Goal: Information Seeking & Learning: Learn about a topic

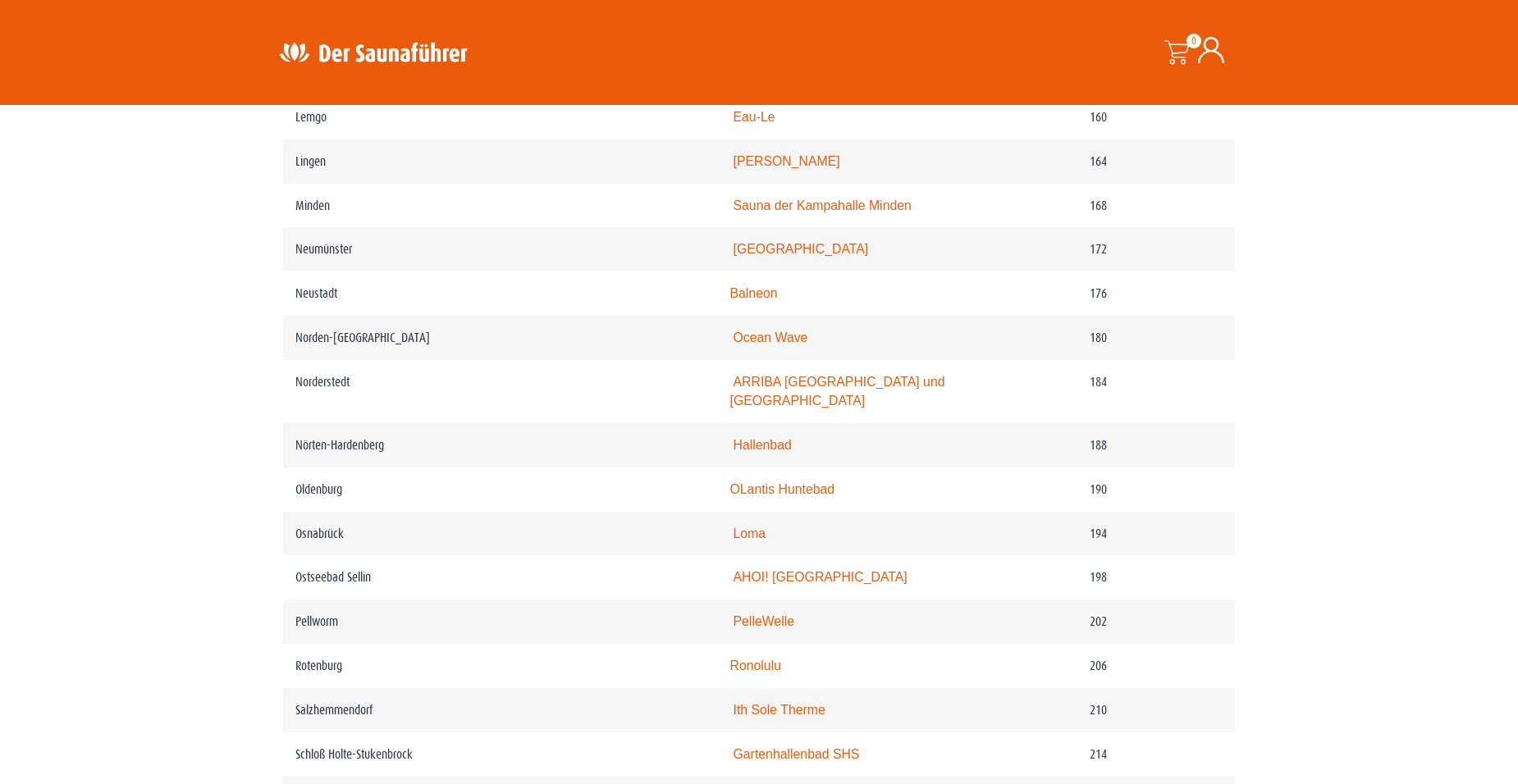
scroll to position [2519, 0]
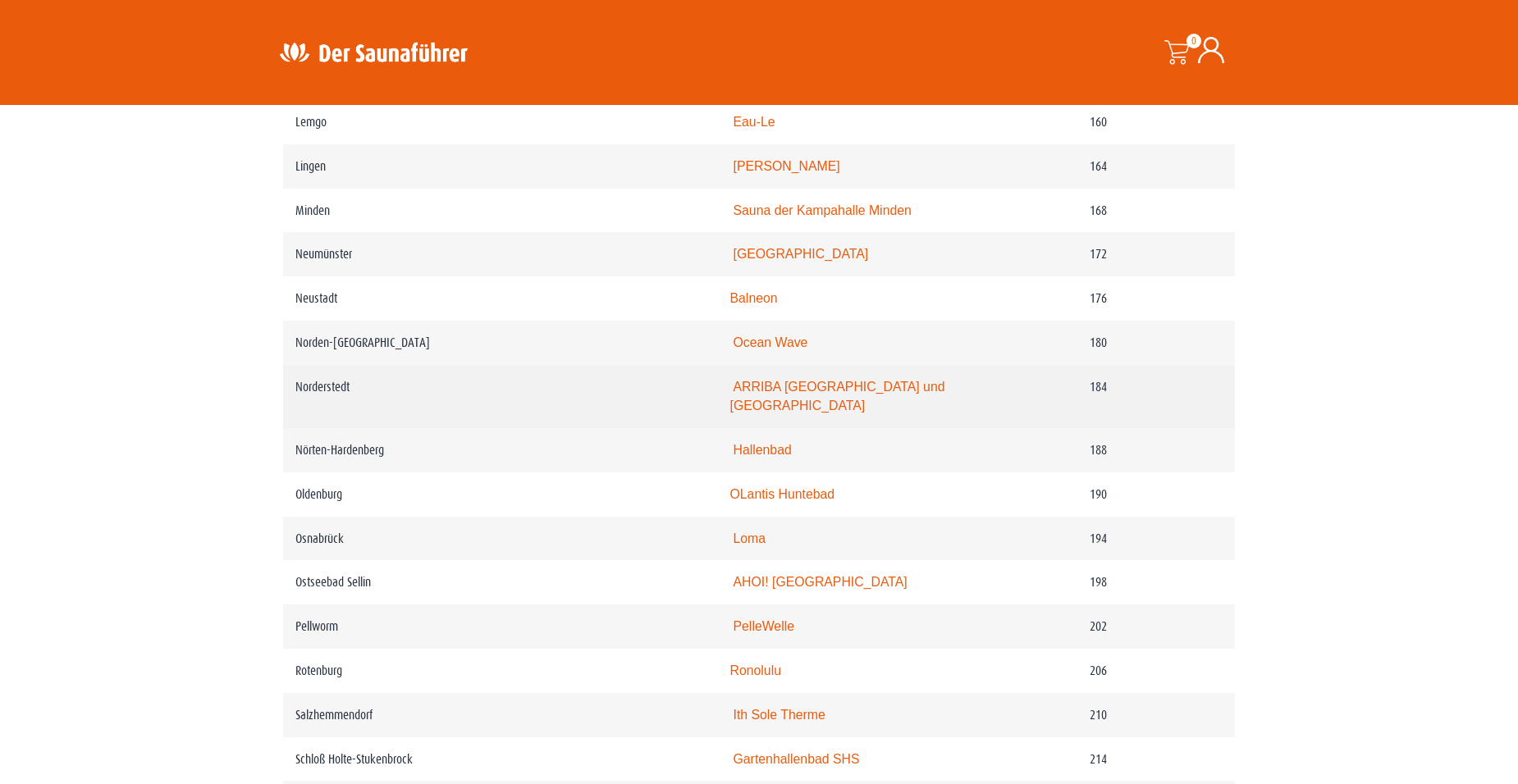
click at [853, 413] on link "ARRIBA Erlebnisbad und Sauna" at bounding box center [837, 396] width 215 height 34
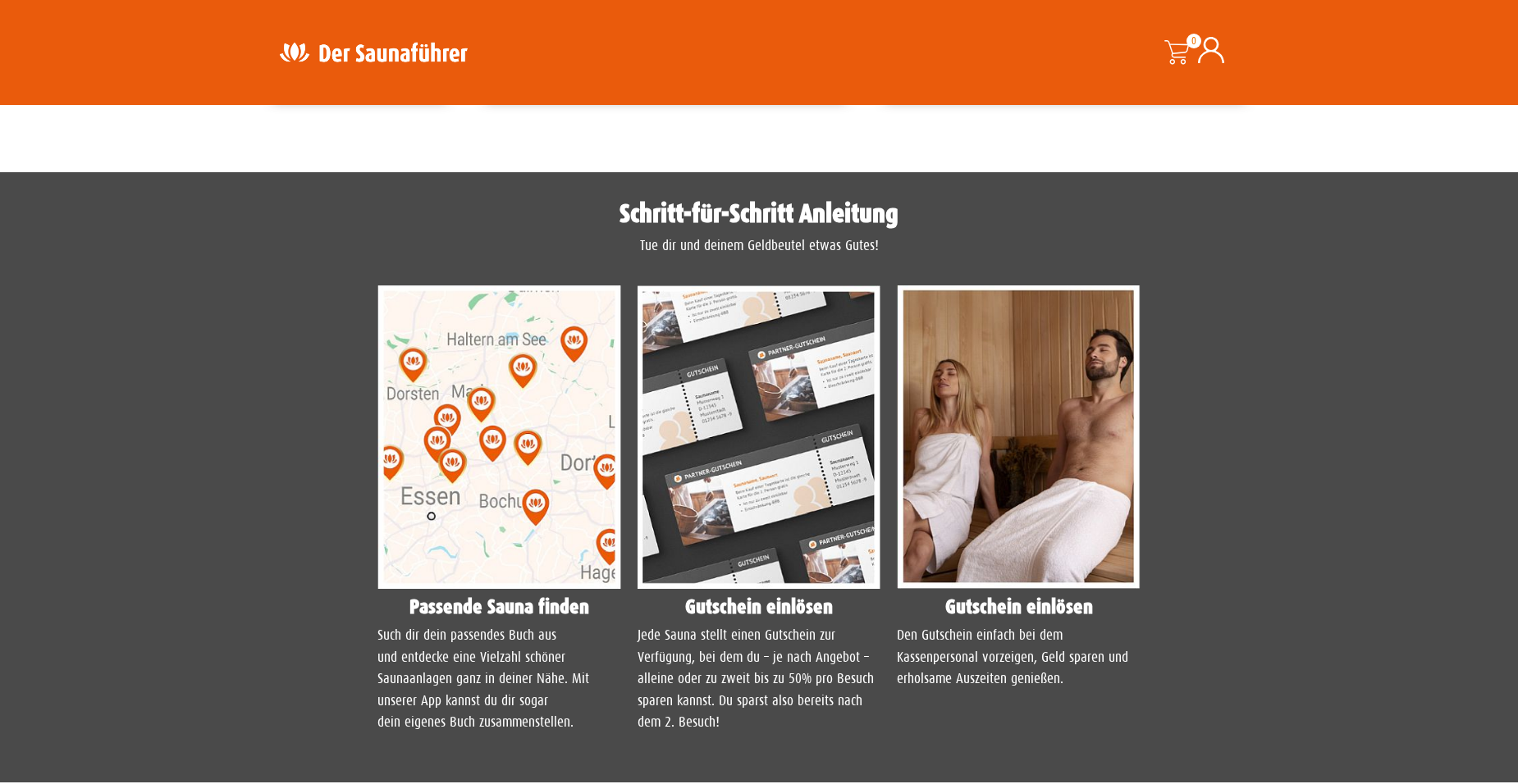
scroll to position [1230, 0]
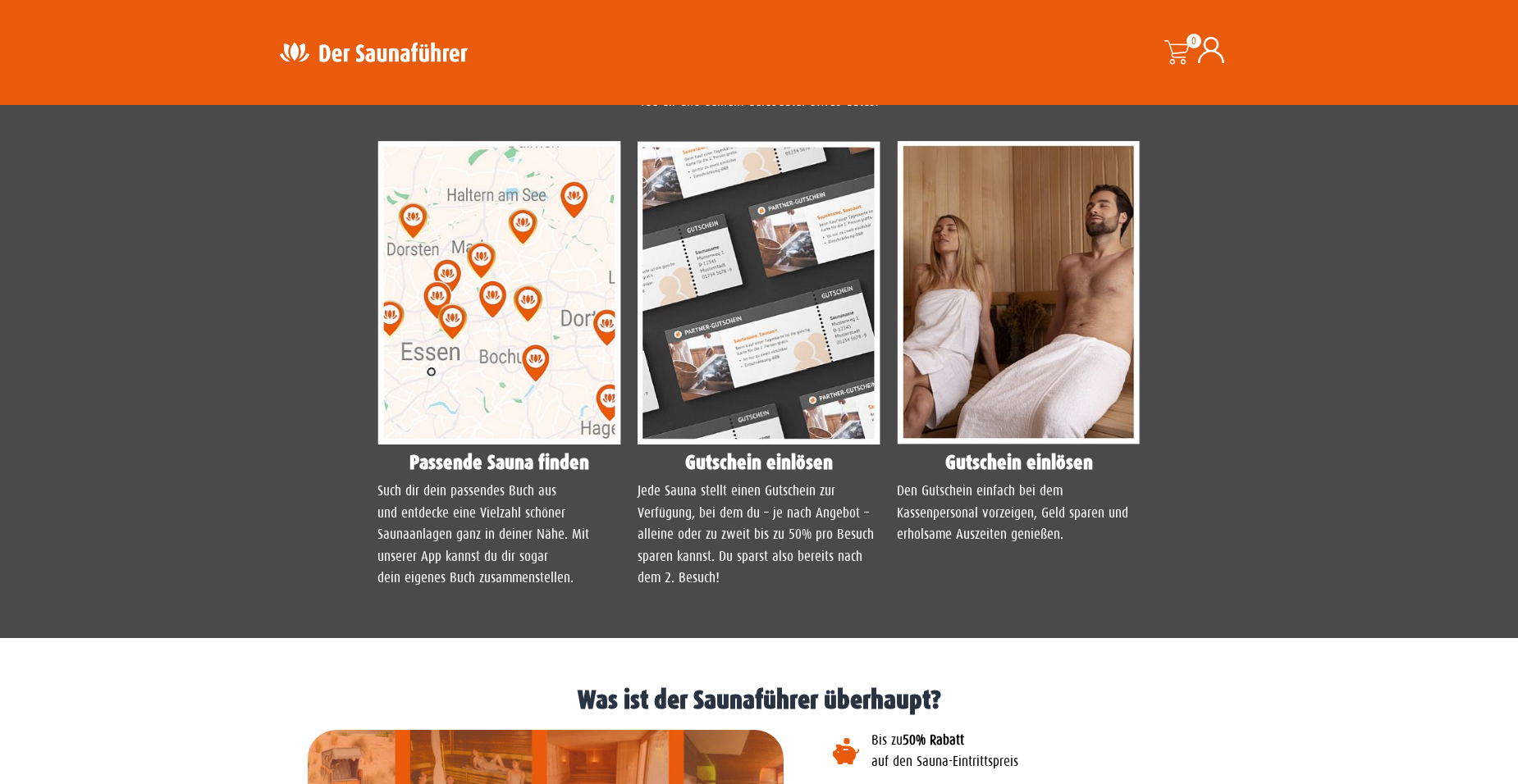
click at [562, 288] on img at bounding box center [498, 293] width 243 height 305
click at [531, 464] on h4 "Passende Sauna finden" at bounding box center [498, 462] width 243 height 20
click at [491, 461] on h4 "Passende Sauna finden" at bounding box center [498, 462] width 243 height 20
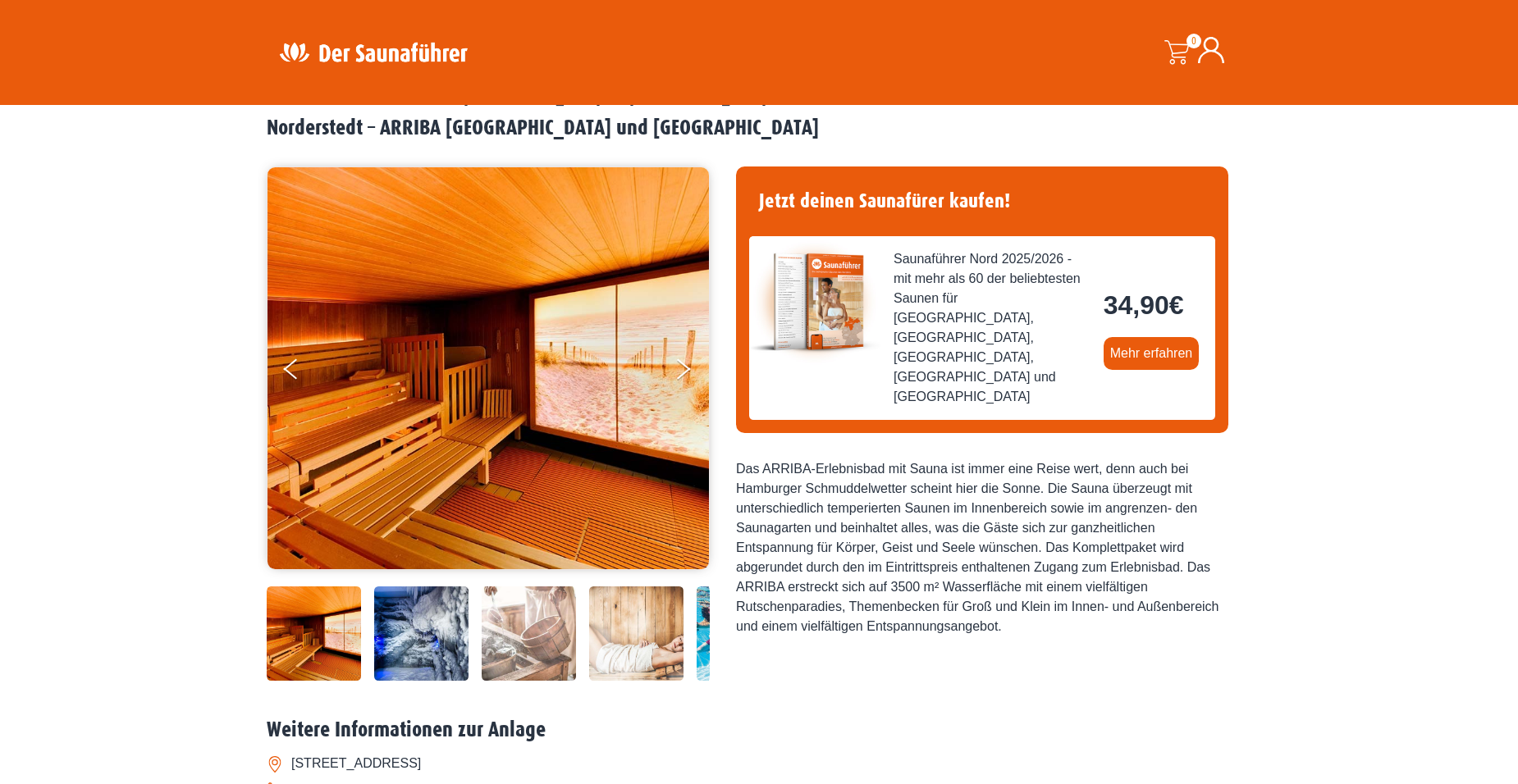
scroll to position [0, 0]
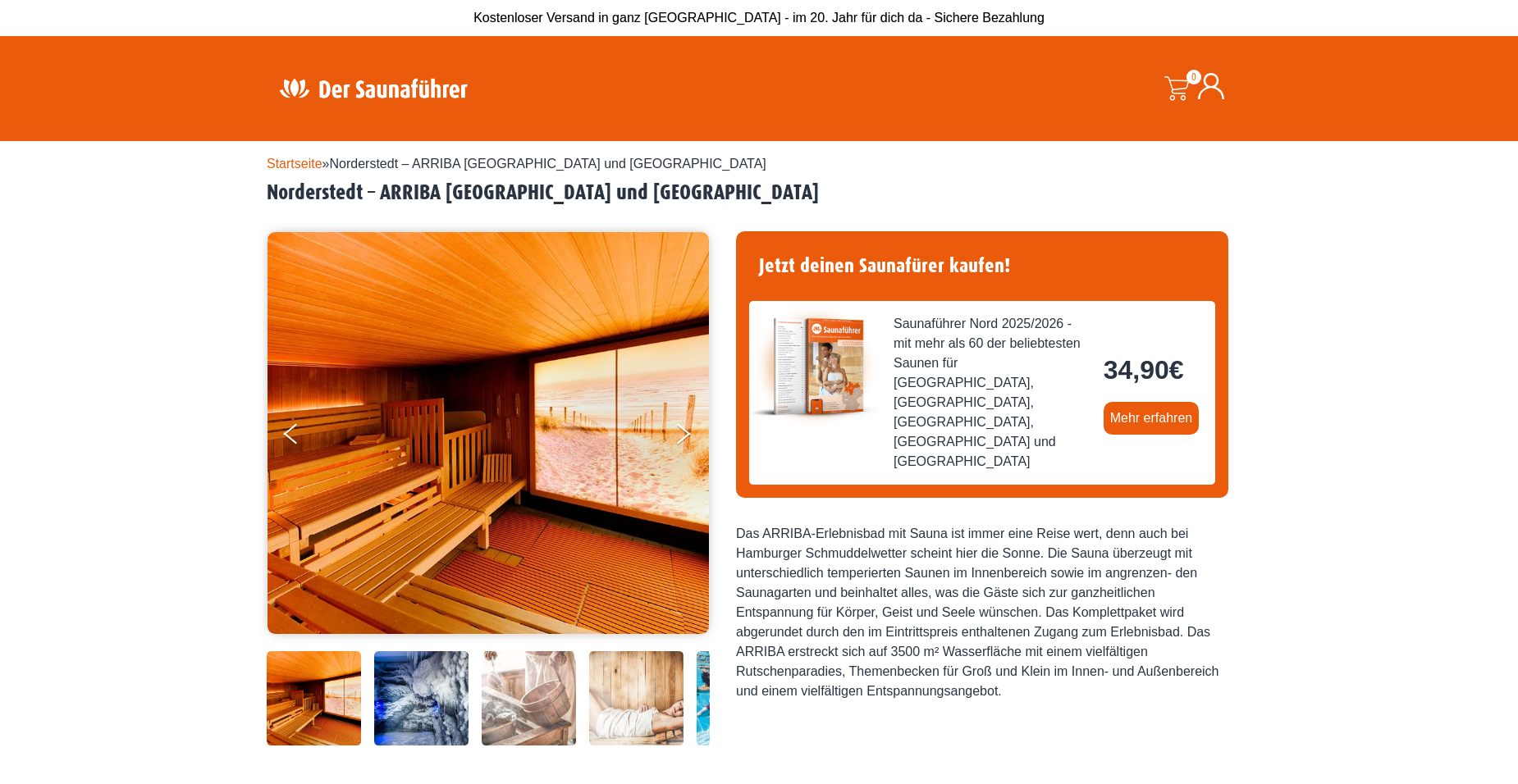
click at [299, 158] on link "Startseite" at bounding box center [294, 164] width 56 height 14
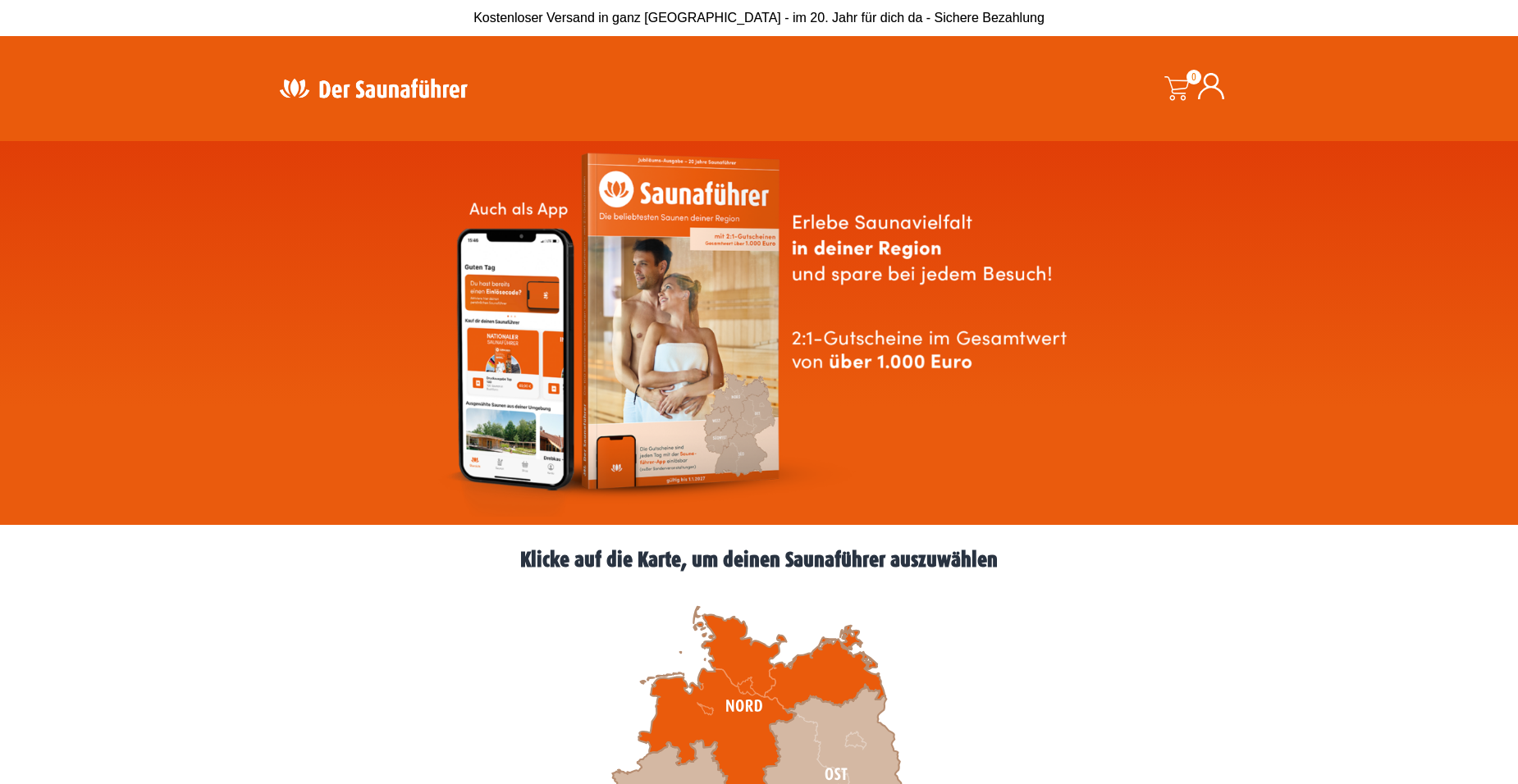
click at [716, 679] on icon at bounding box center [761, 706] width 246 height 200
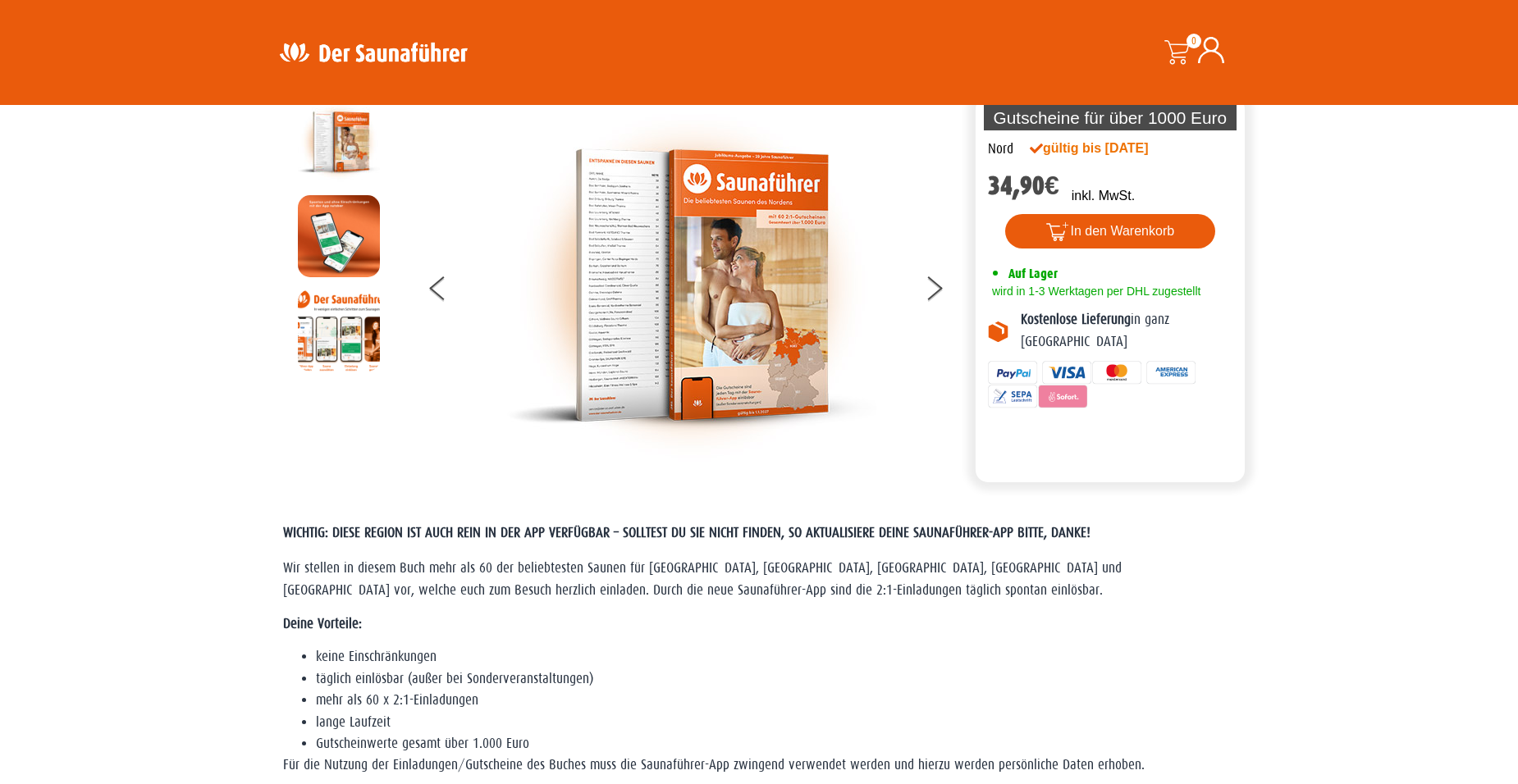
scroll to position [82, 0]
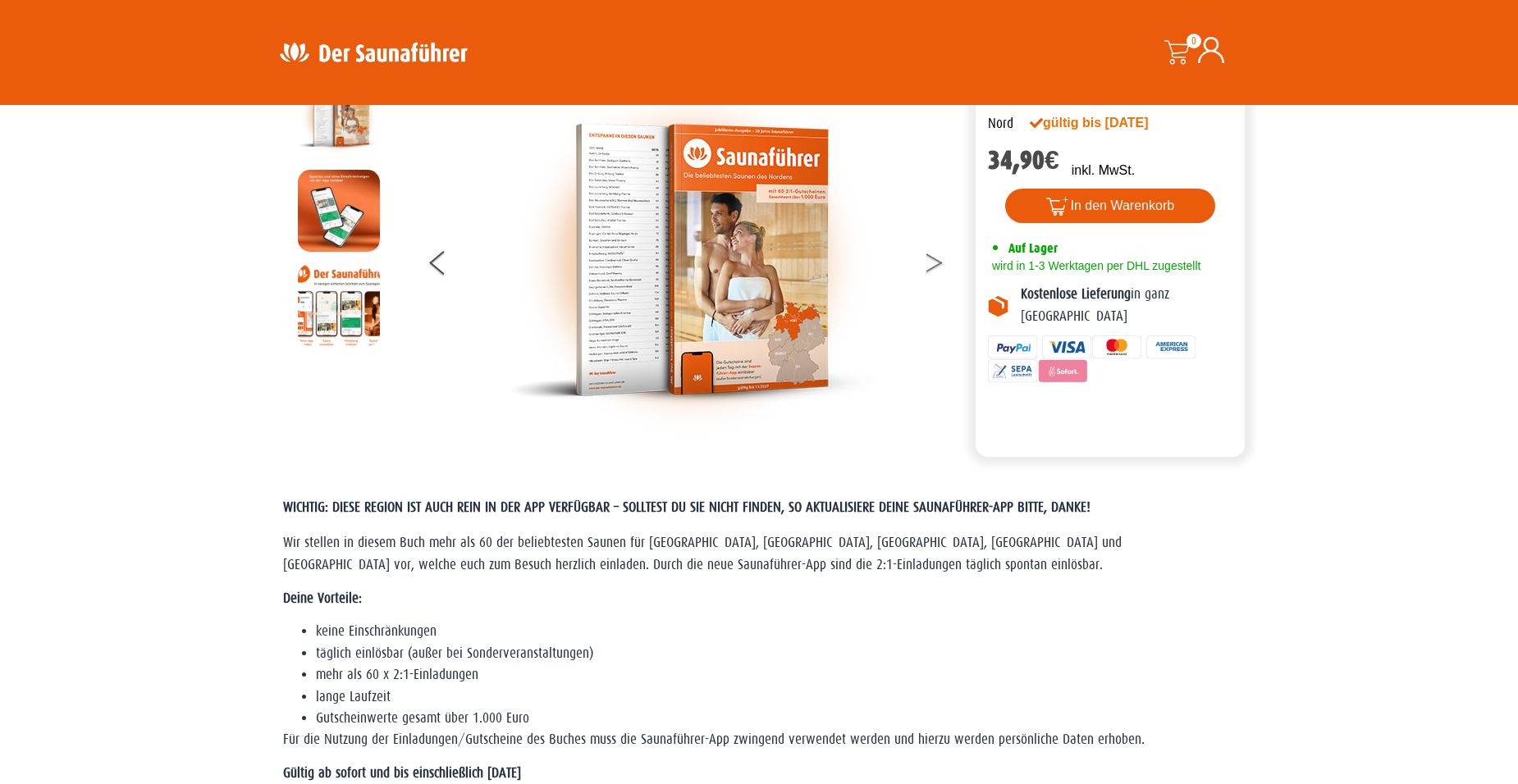
click at [925, 263] on button at bounding box center [945, 265] width 41 height 41
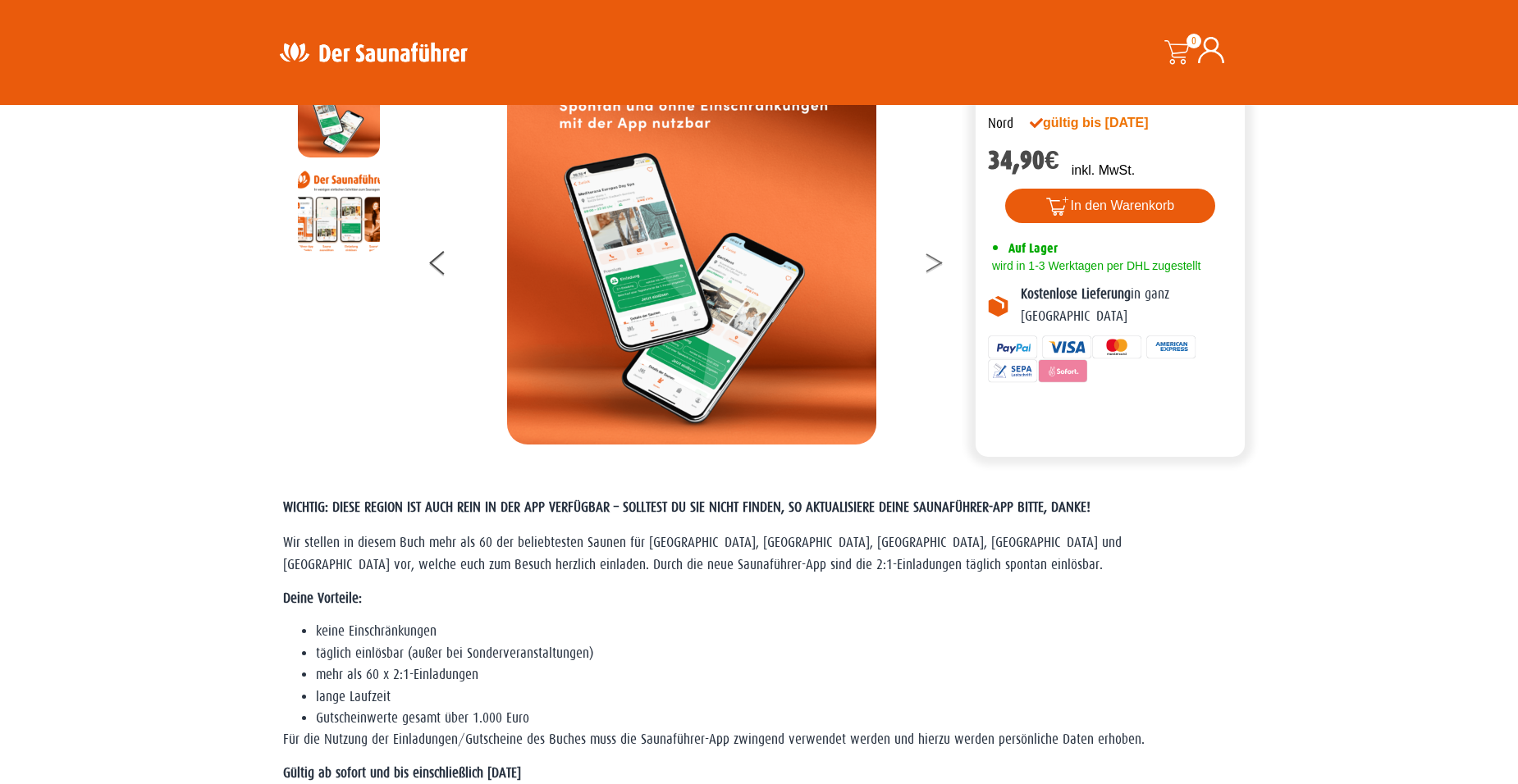
click at [925, 262] on button at bounding box center [945, 265] width 41 height 41
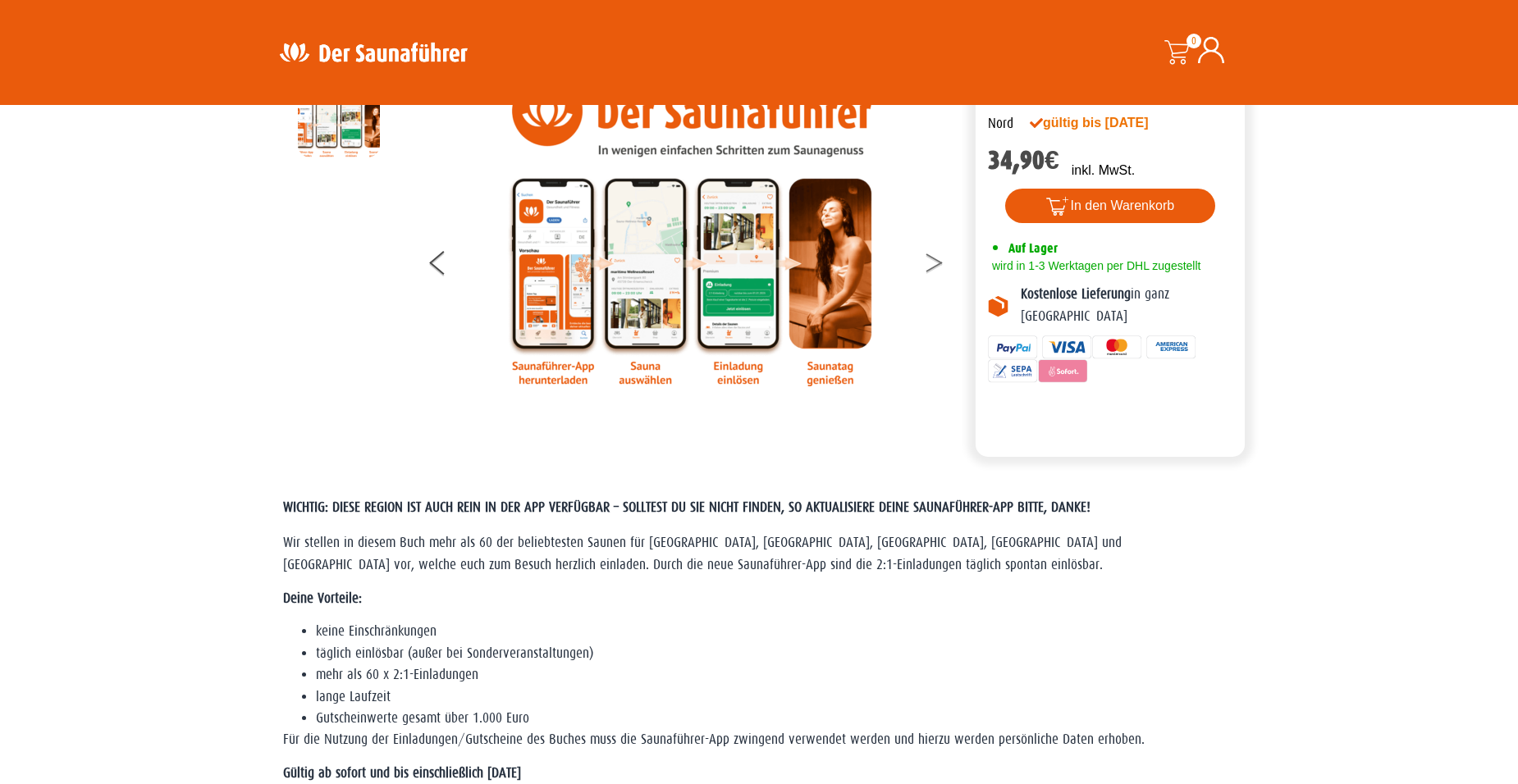
click at [925, 262] on button at bounding box center [945, 265] width 41 height 41
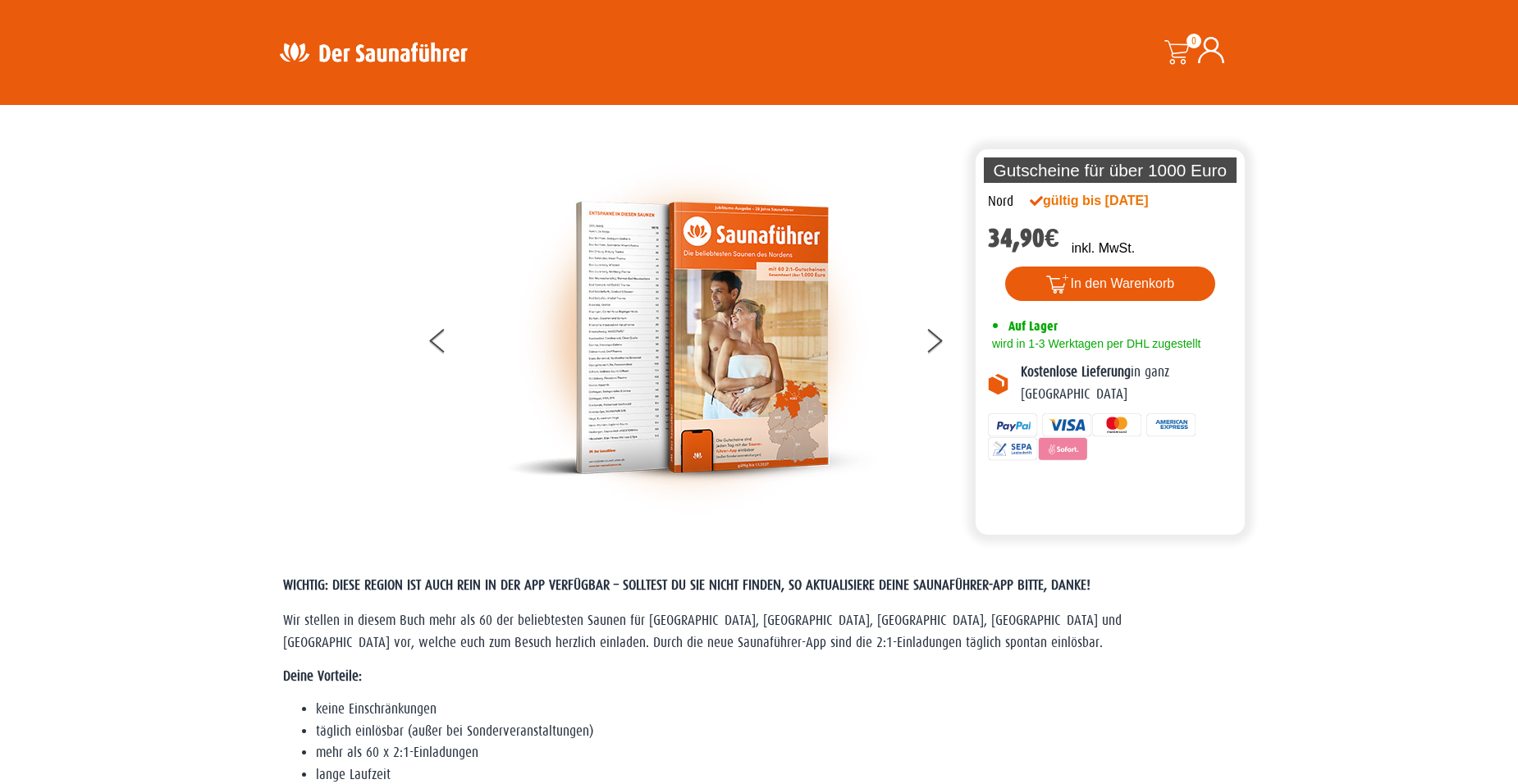
scroll to position [0, 0]
